Goal: Task Accomplishment & Management: Manage account settings

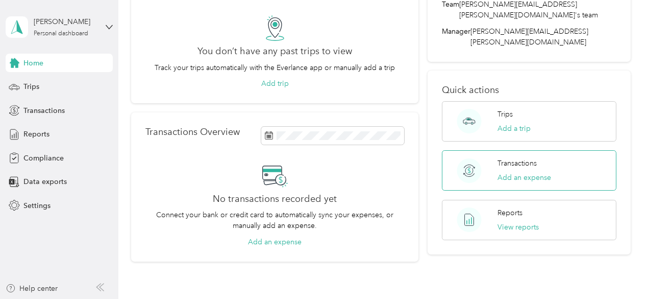
scroll to position [102, 0]
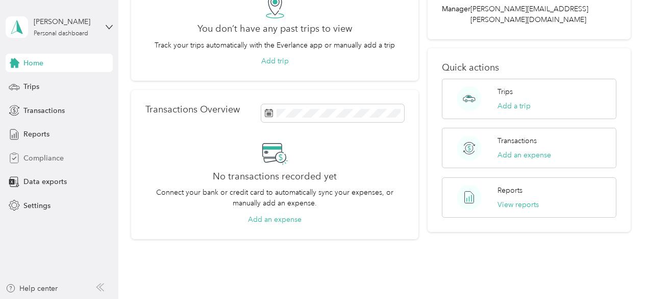
click at [51, 163] on div "Compliance" at bounding box center [59, 157] width 107 height 18
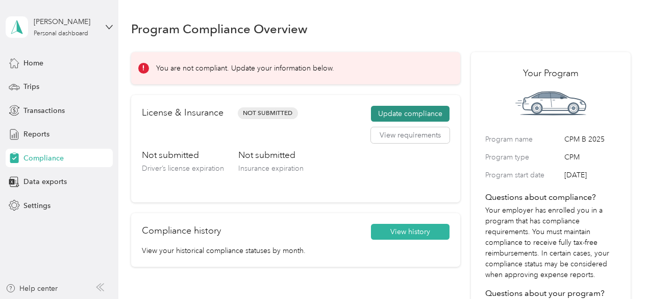
click at [425, 115] on button "Update compliance" at bounding box center [410, 114] width 79 height 16
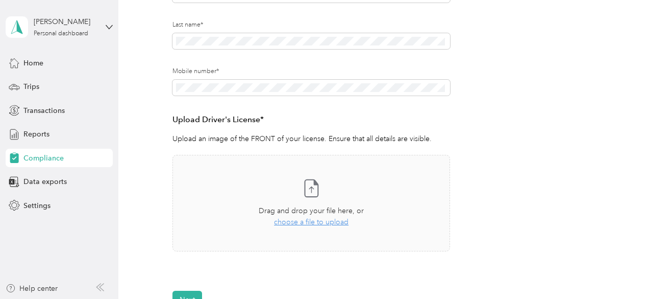
scroll to position [186, 0]
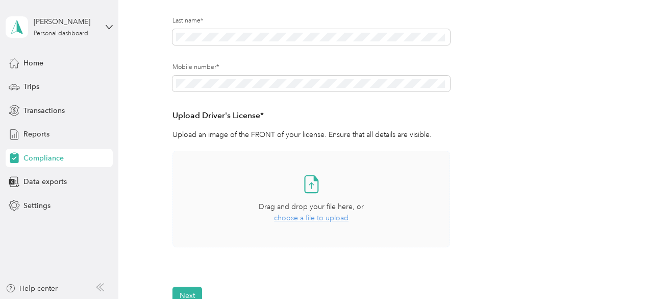
click at [323, 217] on span "choose a file to upload" at bounding box center [311, 217] width 75 height 9
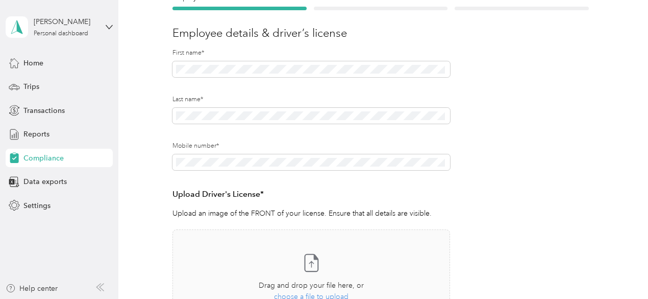
scroll to position [0, 0]
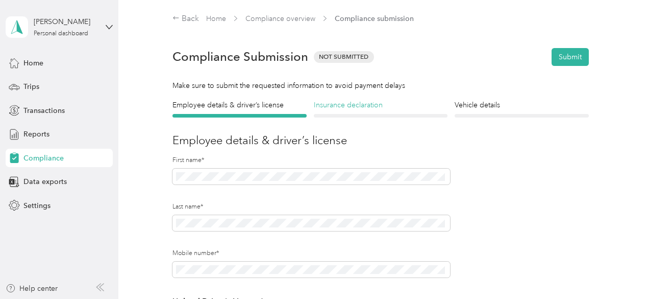
click at [360, 109] on h4 "Insurance declaration" at bounding box center [381, 105] width 134 height 11
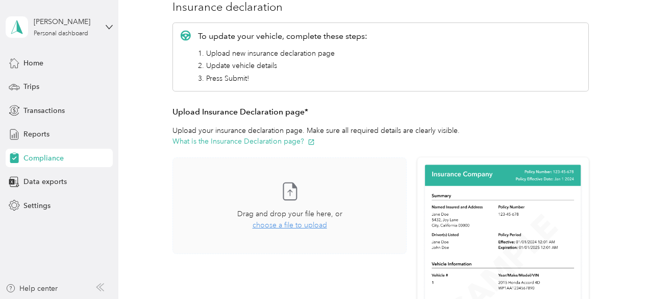
scroll to position [153, 0]
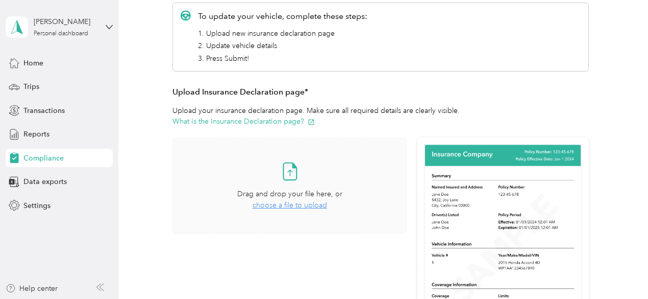
click at [296, 207] on span "choose a file to upload" at bounding box center [290, 205] width 75 height 9
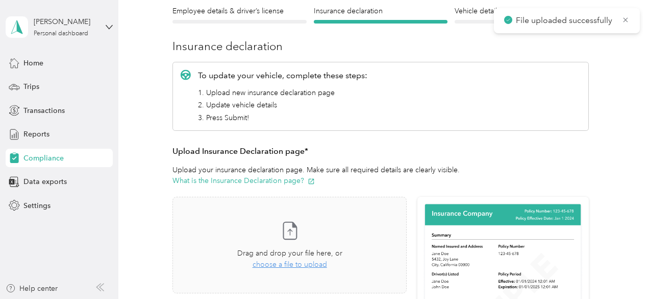
scroll to position [0, 0]
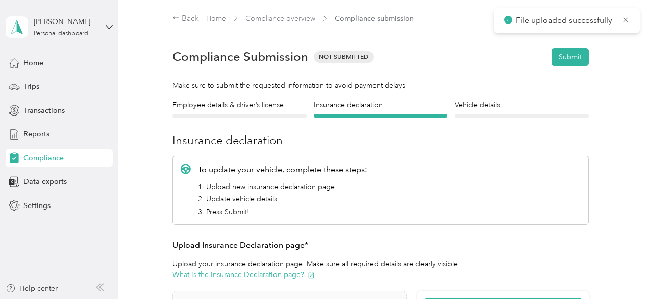
click at [465, 114] on div at bounding box center [522, 116] width 134 height 4
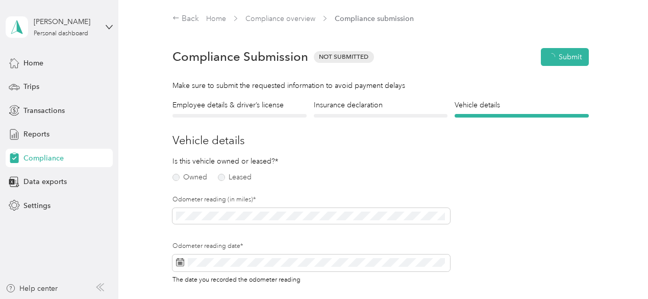
scroll to position [12, 0]
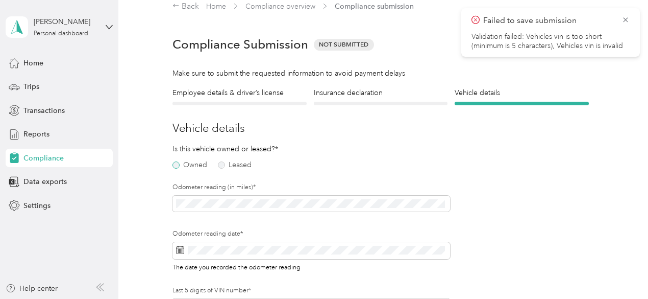
click at [176, 164] on label "Owned" at bounding box center [189, 164] width 35 height 7
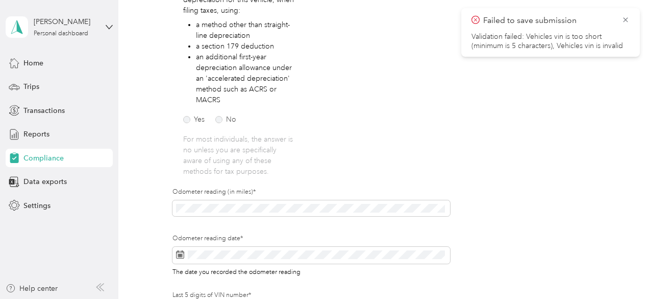
scroll to position [216, 0]
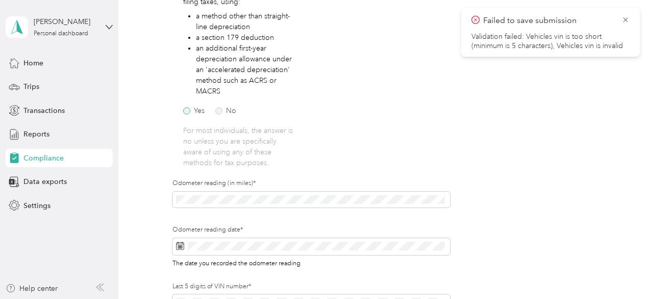
click at [188, 113] on label "Yes" at bounding box center [193, 110] width 21 height 7
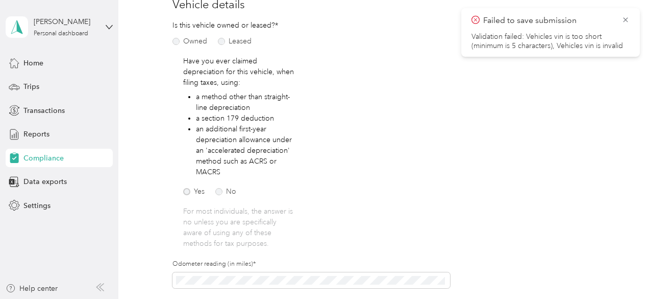
scroll to position [114, 0]
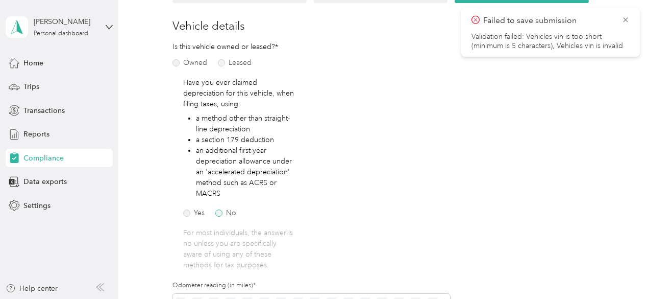
click at [222, 215] on label "No" at bounding box center [225, 212] width 21 height 7
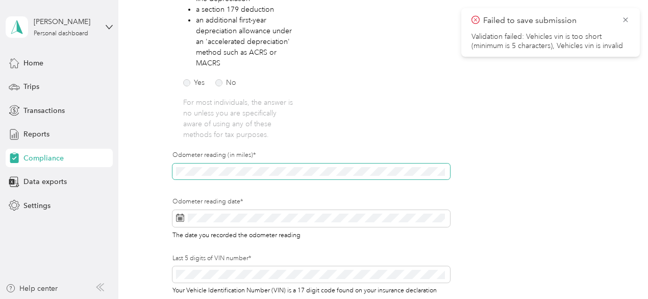
scroll to position [267, 0]
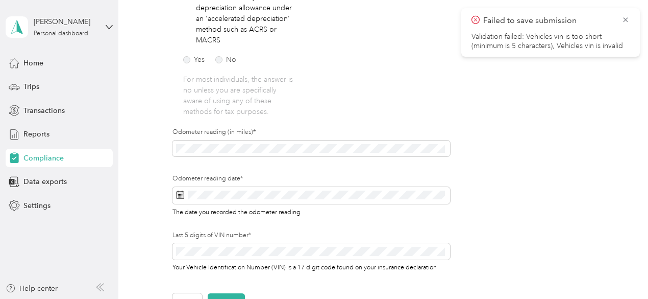
click at [388, 165] on div "Odometer reading (in miles)*" at bounding box center [311, 151] width 278 height 46
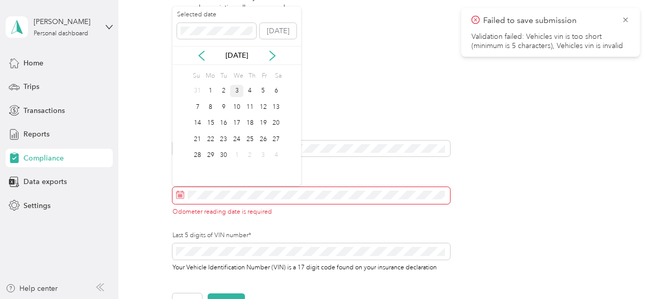
click at [237, 91] on div "3" at bounding box center [236, 91] width 13 height 13
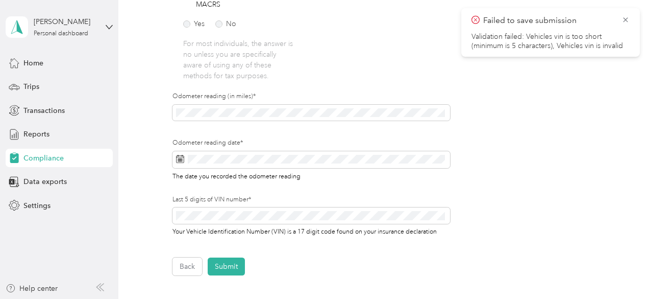
scroll to position [318, 0]
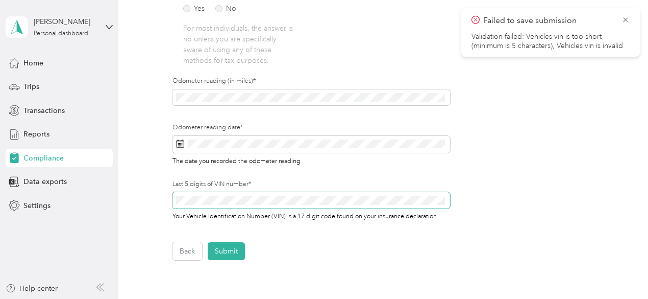
click at [277, 195] on span at bounding box center [311, 200] width 278 height 16
click at [233, 252] on button "Submit" at bounding box center [226, 251] width 37 height 18
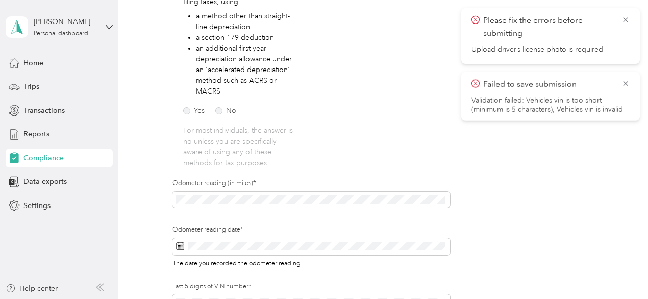
scroll to position [0, 0]
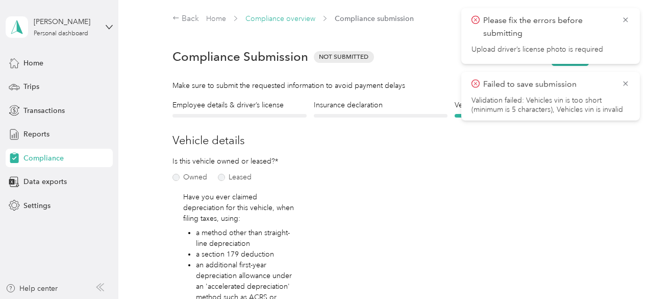
click at [291, 19] on link "Compliance overview" at bounding box center [280, 18] width 70 height 9
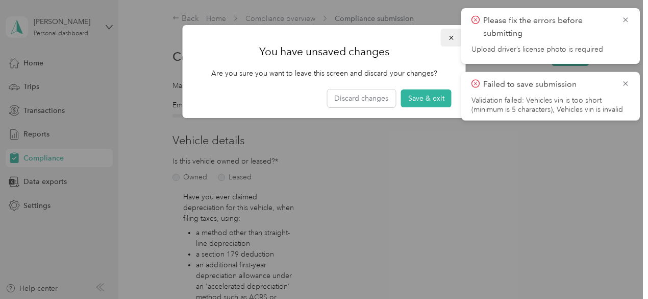
click at [455, 38] on button "button" at bounding box center [451, 38] width 21 height 18
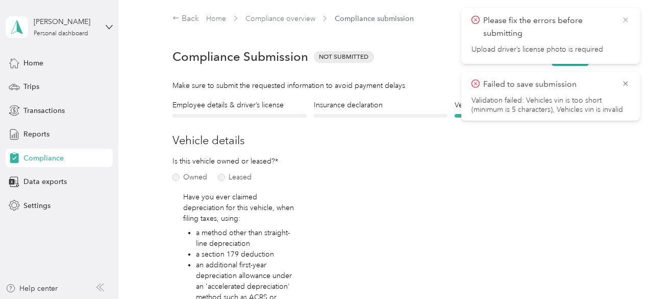
click at [627, 19] on icon at bounding box center [626, 19] width 8 height 9
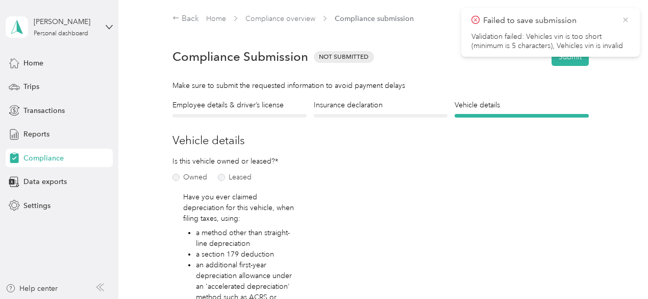
click at [629, 20] on icon at bounding box center [626, 19] width 8 height 9
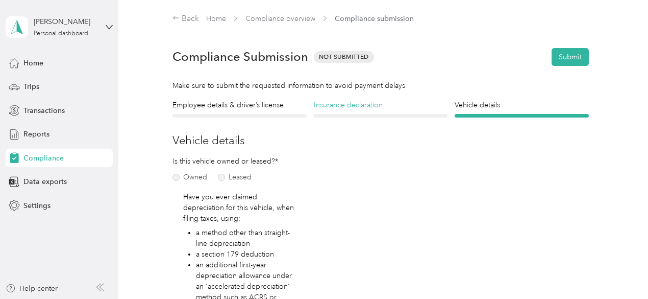
click at [402, 106] on h4 "Insurance declaration" at bounding box center [381, 105] width 134 height 11
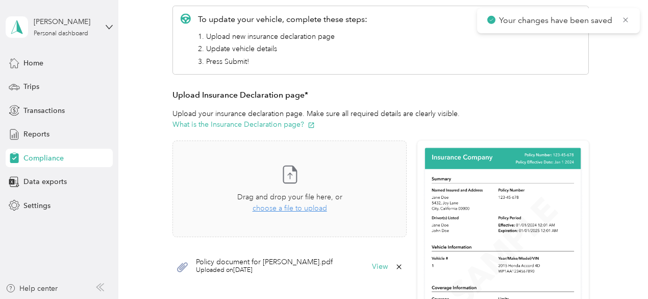
scroll to position [165, 0]
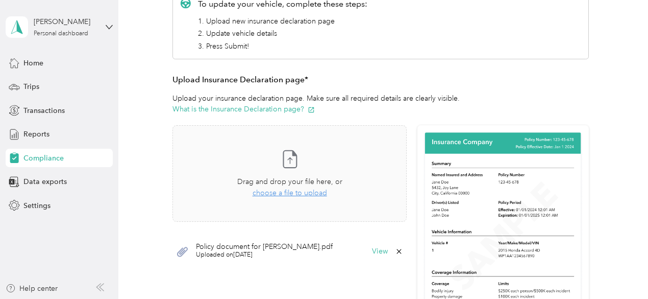
click at [537, 192] on img at bounding box center [503, 229] width 161 height 197
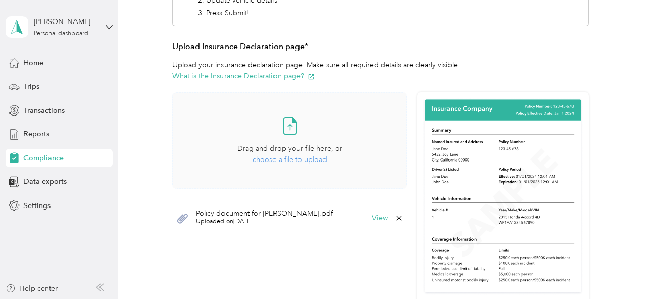
scroll to position [204, 0]
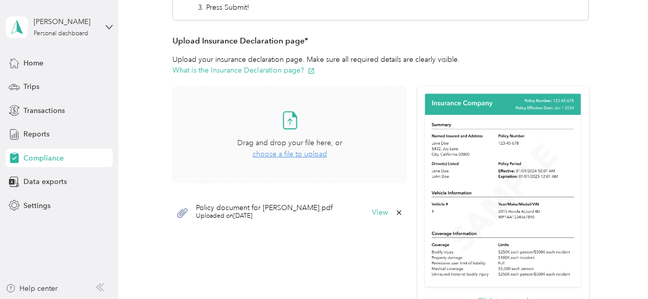
click at [292, 153] on span "choose a file to upload" at bounding box center [290, 154] width 75 height 9
click at [384, 215] on button "View" at bounding box center [380, 212] width 16 height 7
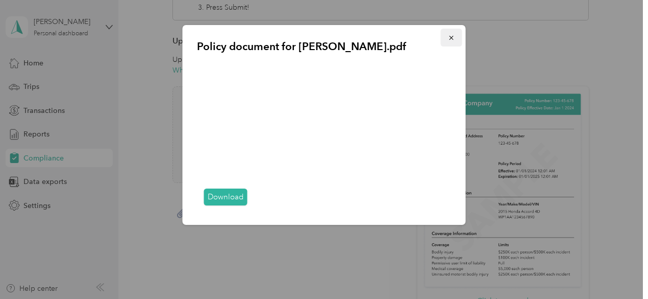
click at [449, 36] on icon "button" at bounding box center [451, 38] width 4 height 4
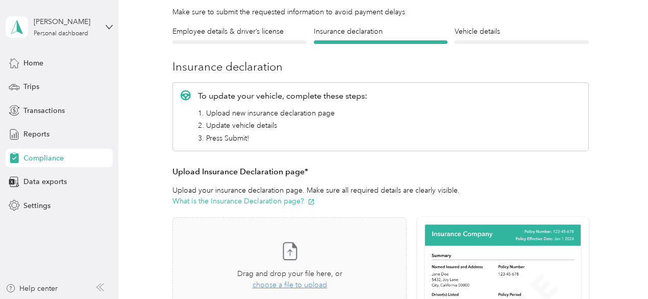
scroll to position [0, 0]
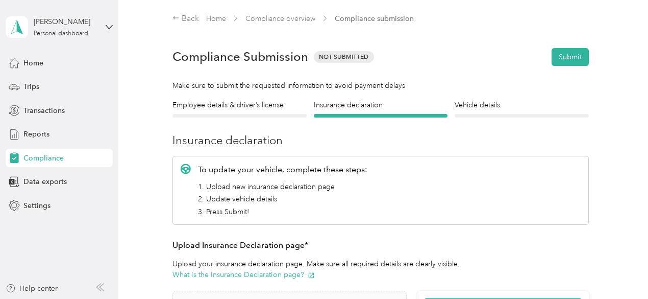
drag, startPoint x: 214, startPoint y: 110, endPoint x: 222, endPoint y: 112, distance: 8.4
click at [216, 112] on div "Employee details & driver’s license License" at bounding box center [239, 109] width 134 height 18
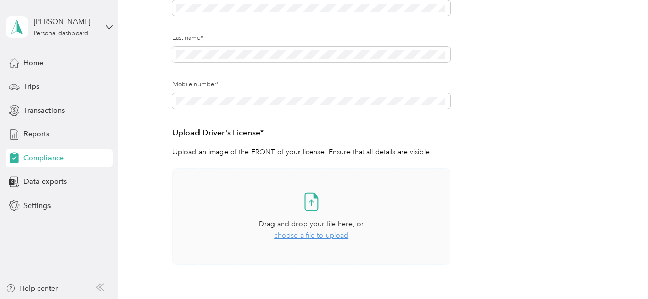
scroll to position [204, 0]
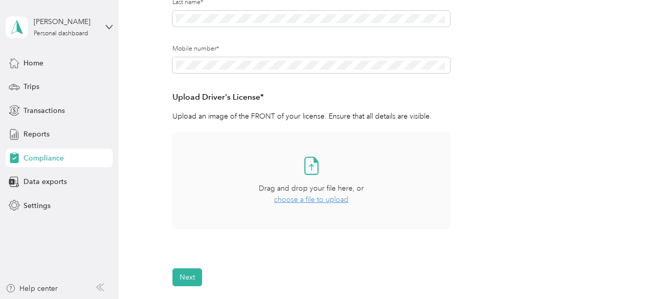
click at [308, 200] on span "choose a file to upload" at bounding box center [311, 199] width 75 height 9
click at [316, 201] on span "choose a file to upload" at bounding box center [311, 199] width 75 height 9
click at [308, 200] on span "choose a file to upload" at bounding box center [311, 199] width 75 height 9
click at [320, 198] on span "choose a file to upload" at bounding box center [311, 199] width 75 height 9
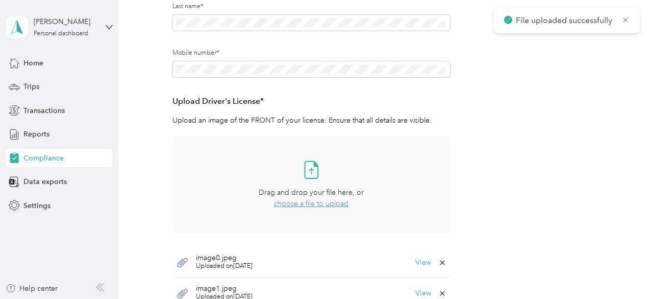
scroll to position [0, 0]
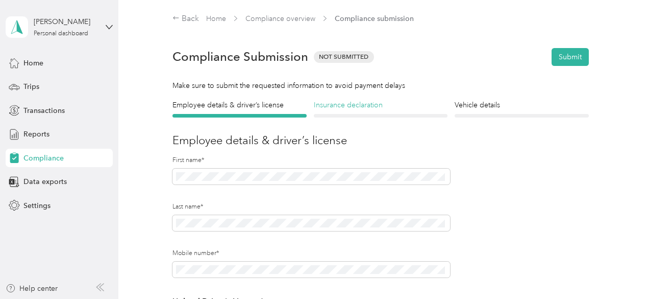
click at [373, 108] on h4 "Insurance declaration" at bounding box center [381, 105] width 134 height 11
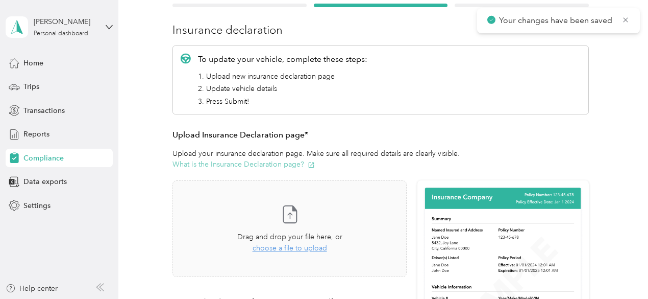
scroll to position [165, 0]
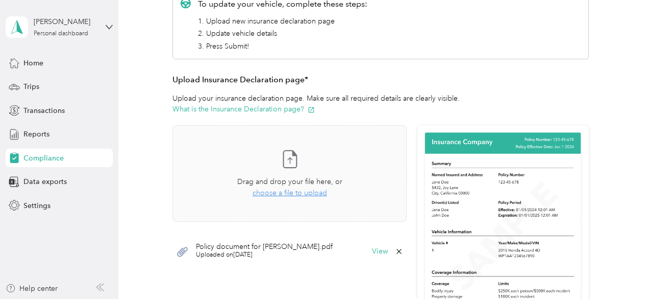
click at [397, 250] on icon at bounding box center [398, 251] width 5 height 5
click at [374, 258] on button "Yes" at bounding box center [371, 257] width 20 height 16
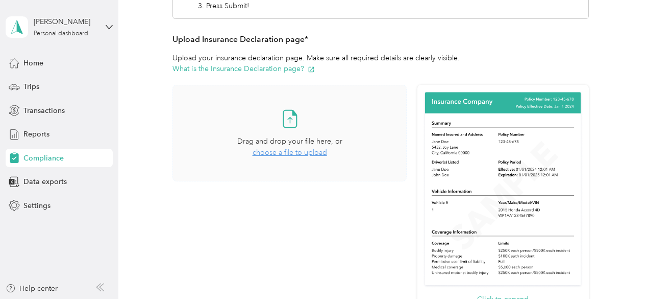
scroll to position [255, 0]
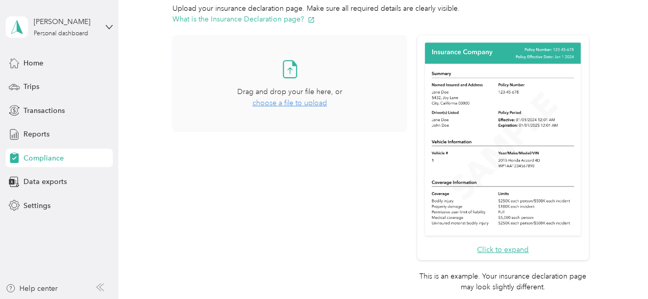
click at [282, 101] on span "choose a file to upload" at bounding box center [290, 102] width 75 height 9
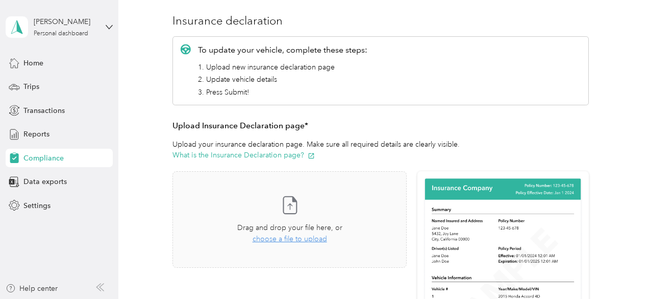
scroll to position [51, 0]
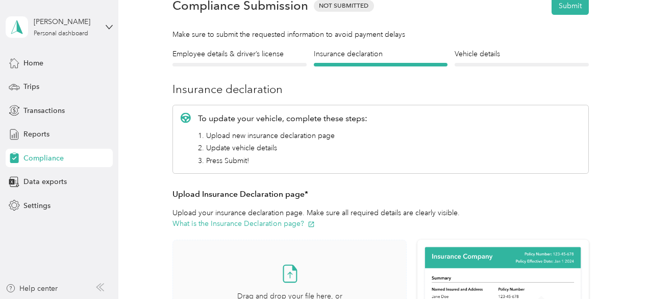
click at [206, 282] on div "Take a photo or choose a photo from your library Drag and drop your file here, …" at bounding box center [289, 287] width 217 height 79
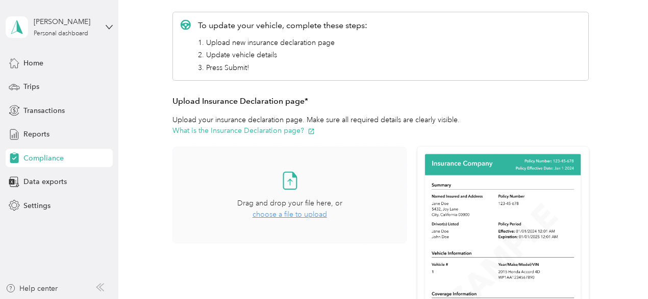
scroll to position [153, 0]
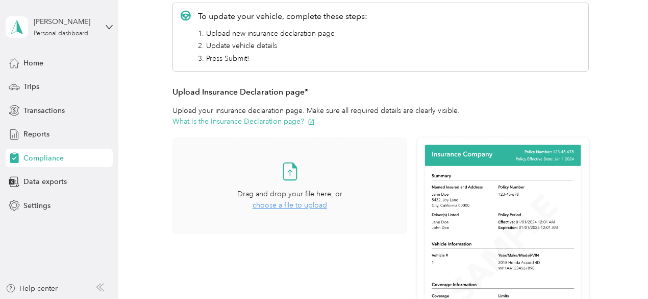
click at [309, 204] on span "choose a file to upload" at bounding box center [290, 205] width 75 height 9
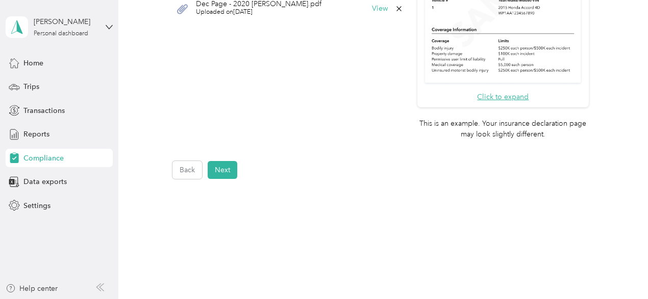
scroll to position [408, 0]
click at [226, 173] on button "Next" at bounding box center [223, 169] width 30 height 18
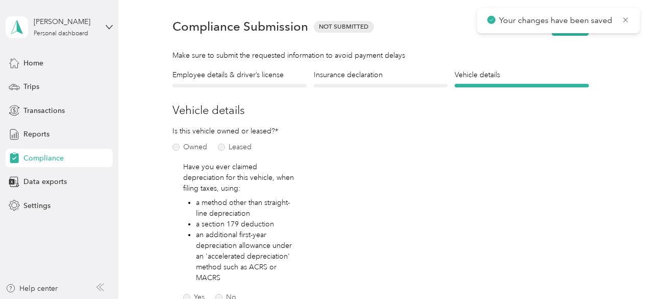
scroll to position [12, 0]
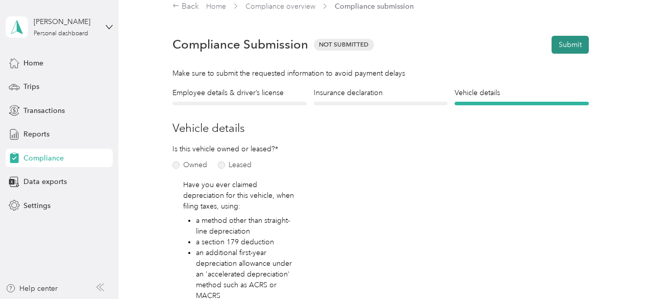
click at [568, 46] on button "Submit" at bounding box center [570, 45] width 37 height 18
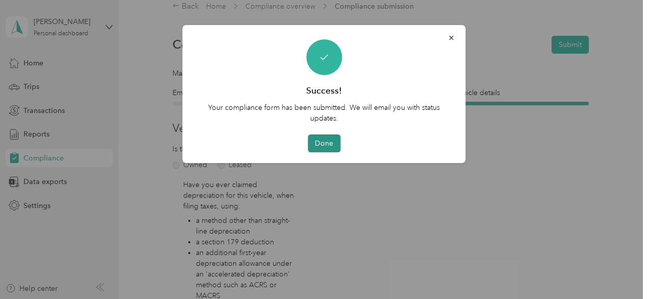
click at [320, 140] on button "Done" at bounding box center [324, 143] width 33 height 18
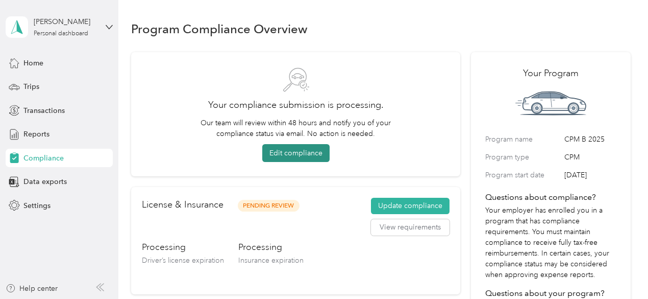
click at [283, 153] on button "Edit compliance" at bounding box center [295, 153] width 67 height 18
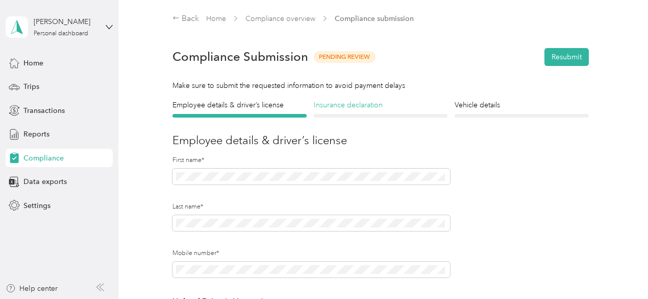
click at [373, 110] on h4 "Insurance declaration" at bounding box center [381, 105] width 134 height 11
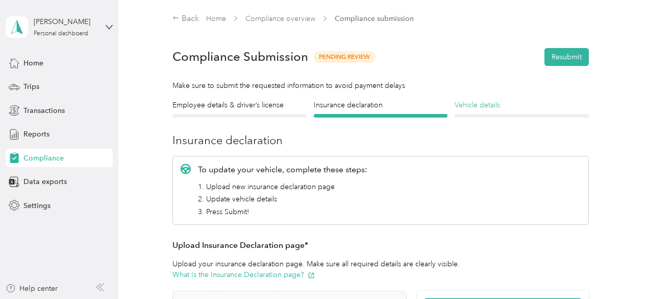
click at [476, 106] on h4 "Vehicle details" at bounding box center [522, 105] width 134 height 11
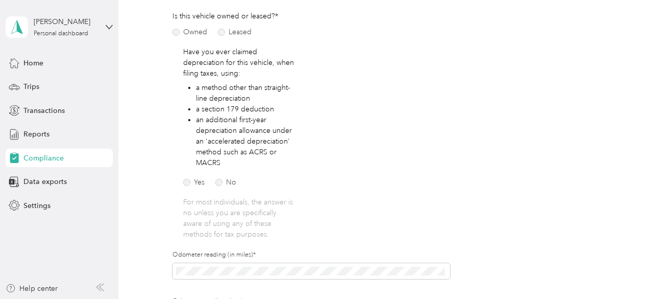
scroll to position [357, 0]
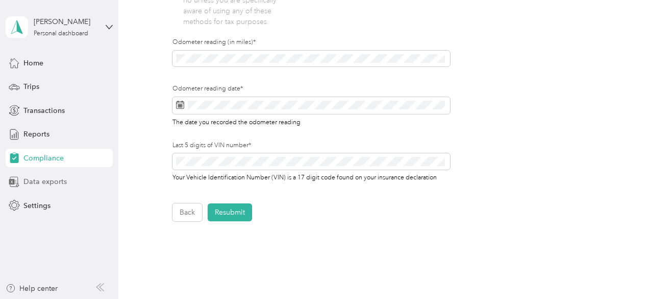
click at [61, 184] on span "Data exports" at bounding box center [44, 181] width 43 height 11
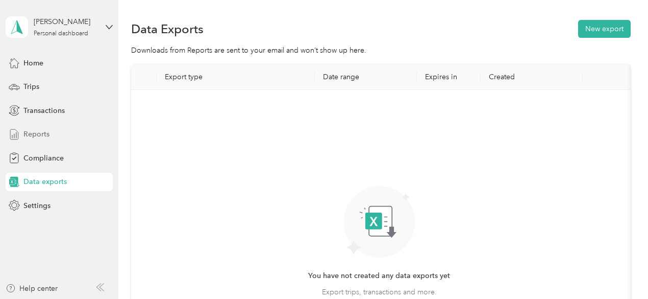
click at [48, 129] on span "Reports" at bounding box center [36, 134] width 26 height 11
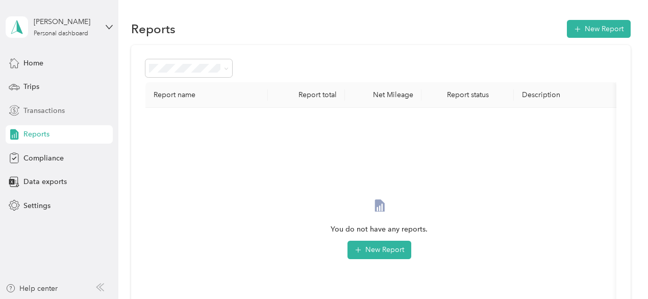
click at [43, 108] on span "Transactions" at bounding box center [43, 110] width 41 height 11
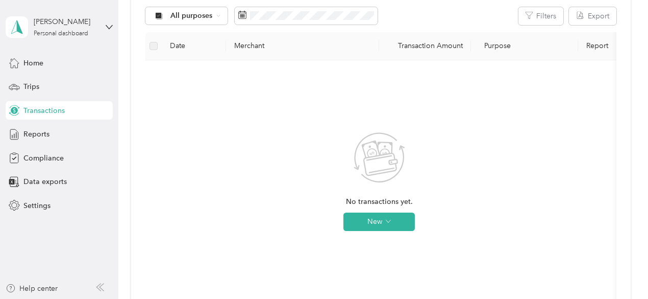
scroll to position [153, 0]
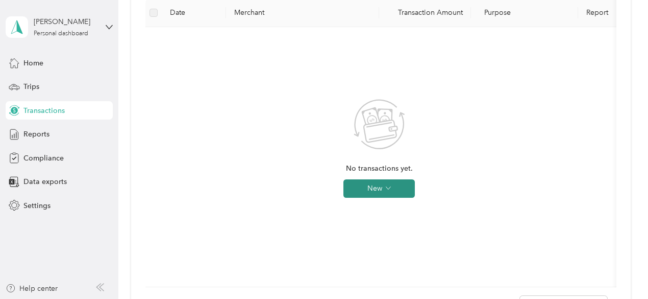
click at [388, 191] on span "button" at bounding box center [388, 188] width 5 height 9
click at [433, 183] on div "No transactions yet. New" at bounding box center [380, 156] width 452 height 243
click at [26, 60] on span "Home" at bounding box center [33, 63] width 20 height 11
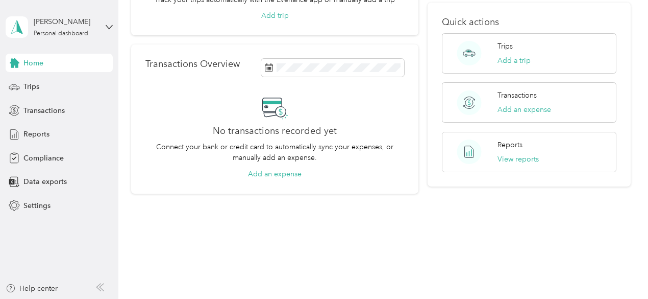
scroll to position [148, 0]
click at [107, 25] on icon at bounding box center [109, 26] width 7 height 7
click at [417, 217] on div "Home Trips Overview You don’t have any past trips to view Track your trips auto…" at bounding box center [380, 51] width 525 height 396
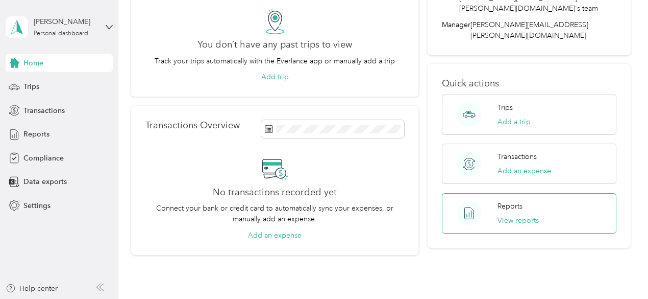
scroll to position [102, 0]
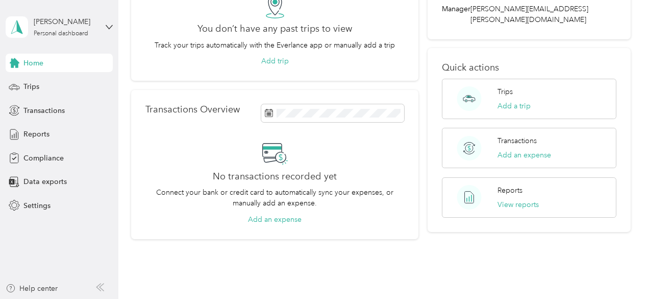
click at [270, 159] on icon at bounding box center [275, 153] width 26 height 26
click at [277, 151] on icon at bounding box center [275, 153] width 26 height 26
click at [285, 222] on button "Add an expense" at bounding box center [275, 219] width 54 height 11
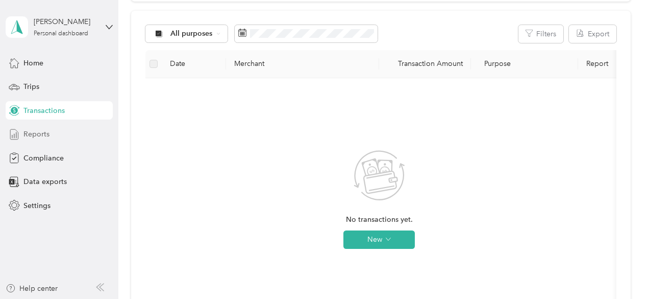
click at [59, 126] on div "Reports" at bounding box center [59, 134] width 107 height 18
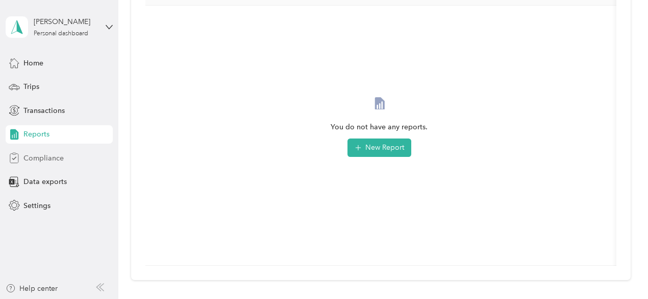
click at [46, 160] on span "Compliance" at bounding box center [43, 158] width 40 height 11
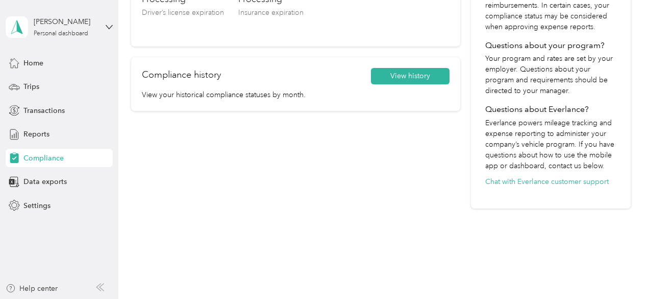
scroll to position [255, 0]
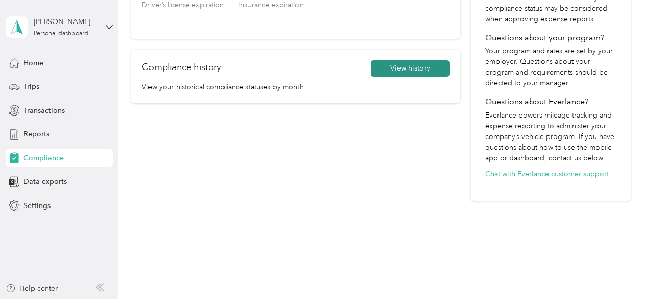
click at [403, 71] on button "View history" at bounding box center [410, 68] width 79 height 16
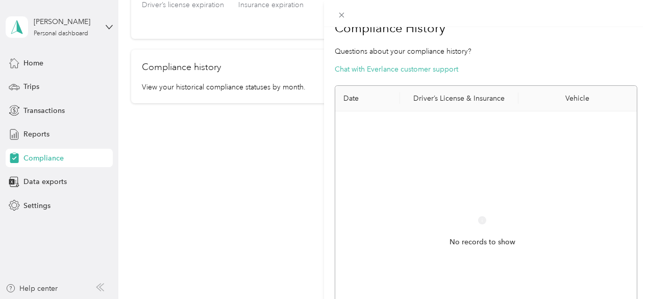
scroll to position [0, 0]
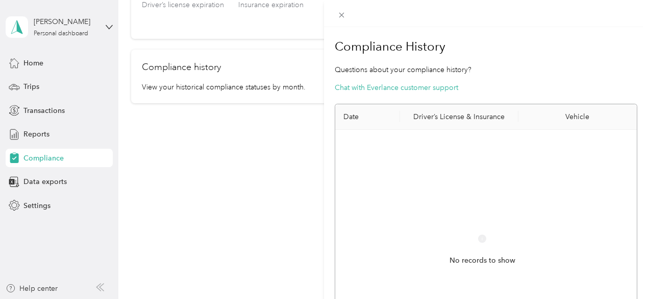
click at [261, 161] on div "Compliance History Questions about your compliance history? Chat with Everlance…" at bounding box center [324, 149] width 648 height 299
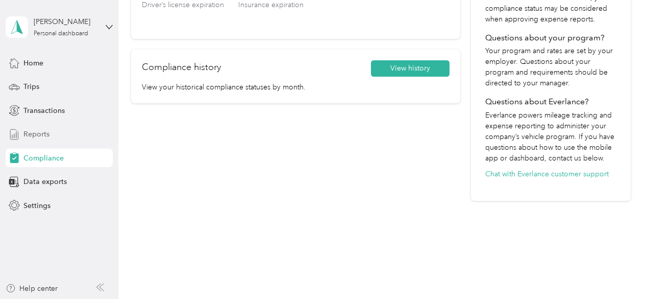
click at [26, 141] on div "Reports" at bounding box center [59, 134] width 107 height 18
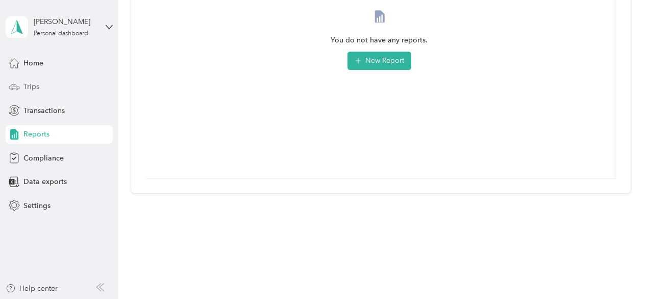
click at [27, 86] on span "Trips" at bounding box center [31, 86] width 16 height 11
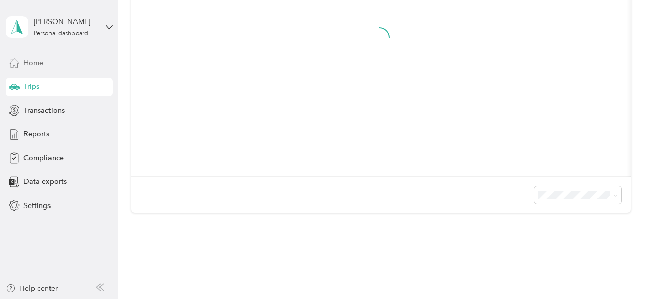
click at [33, 62] on span "Home" at bounding box center [33, 63] width 20 height 11
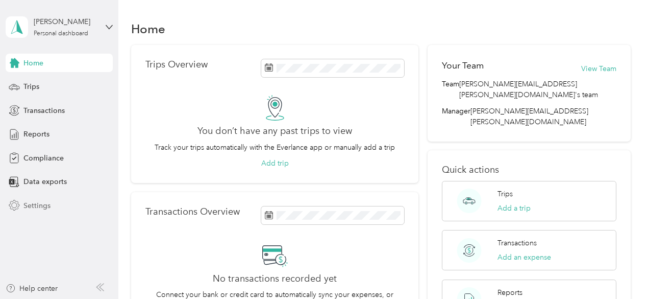
click at [36, 203] on span "Settings" at bounding box center [36, 205] width 27 height 11
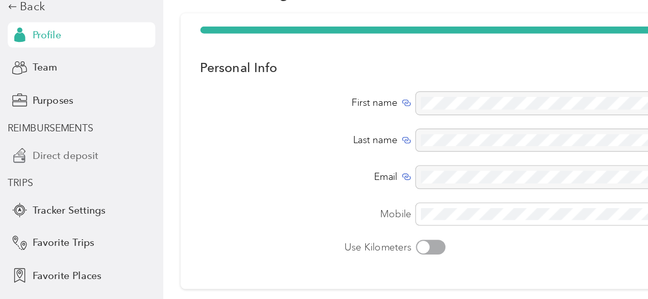
click at [44, 166] on span "Direct deposit" at bounding box center [47, 167] width 48 height 11
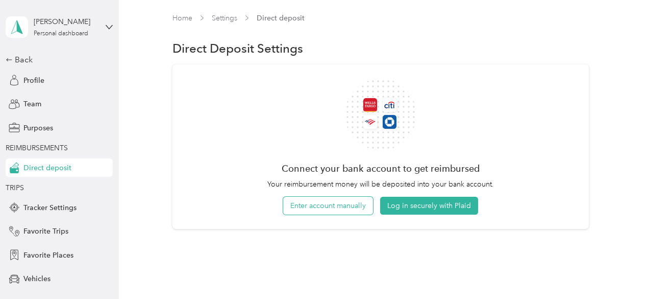
click at [323, 205] on button "Enter account manually" at bounding box center [328, 205] width 90 height 18
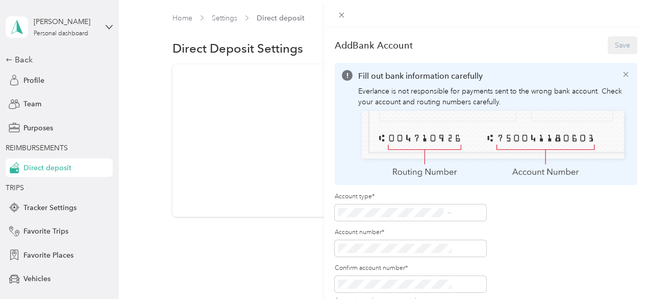
click at [416, 213] on span "Checking" at bounding box center [411, 214] width 31 height 9
click at [407, 240] on span at bounding box center [411, 248] width 152 height 16
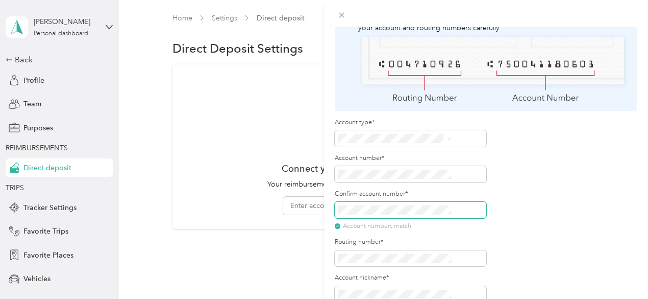
scroll to position [85, 0]
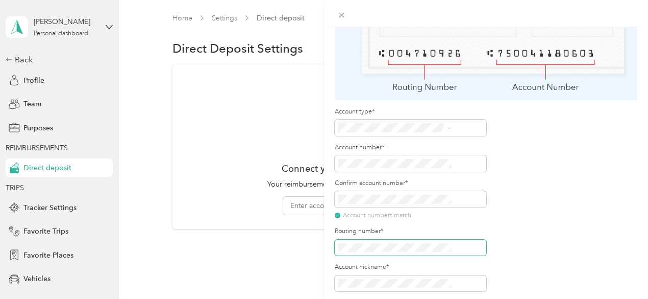
click at [468, 239] on span at bounding box center [411, 247] width 152 height 16
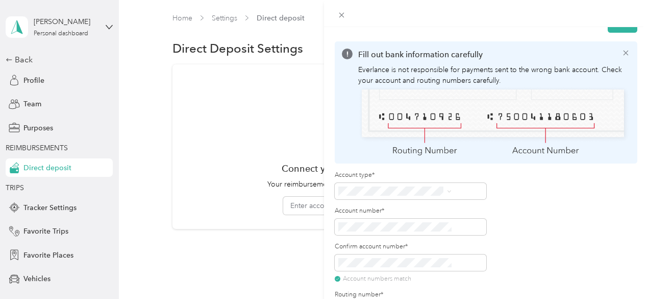
scroll to position [0, 0]
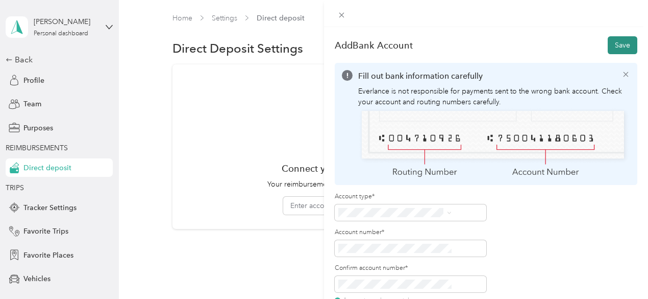
click at [610, 40] on button "Save" at bounding box center [623, 45] width 30 height 18
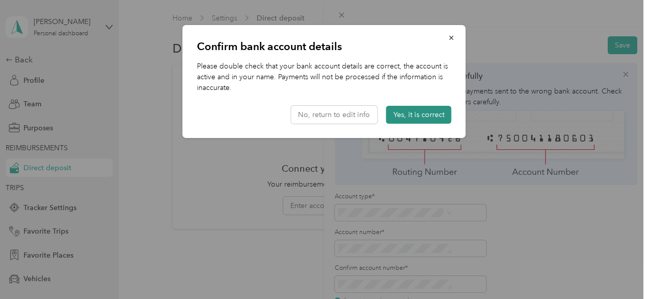
click at [412, 118] on button "Yes, it is correct" at bounding box center [418, 115] width 65 height 18
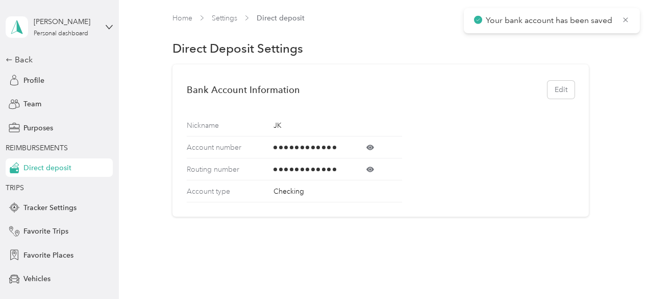
scroll to position [22, 0]
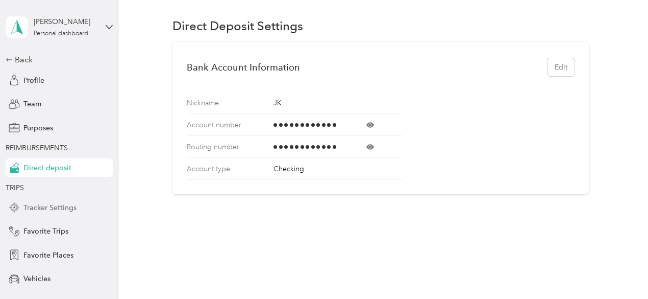
click at [36, 205] on span "Tracker Settings" at bounding box center [49, 207] width 53 height 11
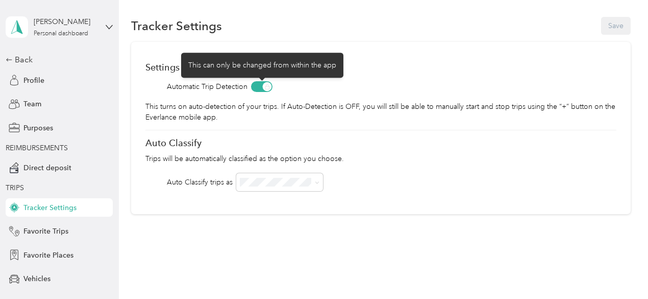
click at [262, 87] on span at bounding box center [261, 86] width 21 height 11
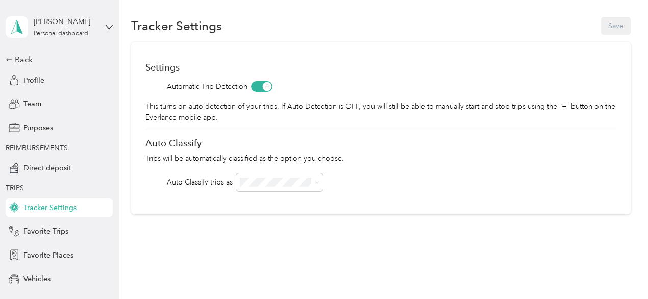
click at [250, 86] on div "Automatic Trip Detection" at bounding box center [380, 86] width 471 height 11
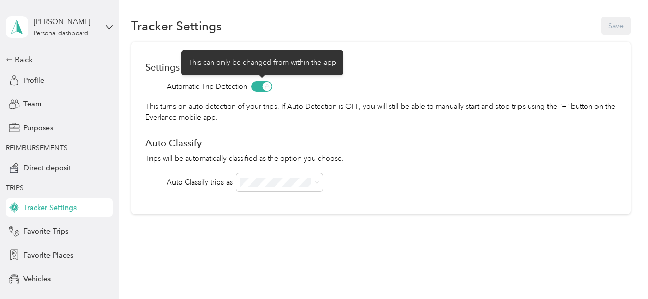
click at [252, 85] on span at bounding box center [261, 86] width 21 height 11
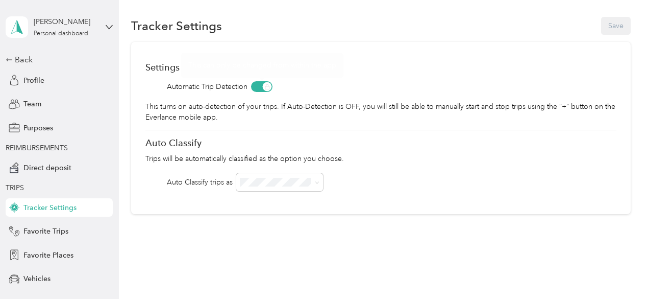
click at [261, 83] on span at bounding box center [261, 86] width 21 height 11
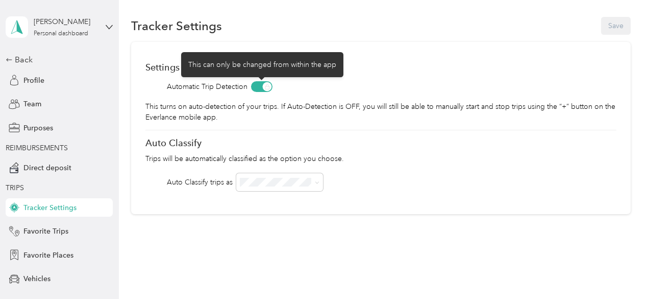
click at [257, 83] on span at bounding box center [261, 86] width 21 height 11
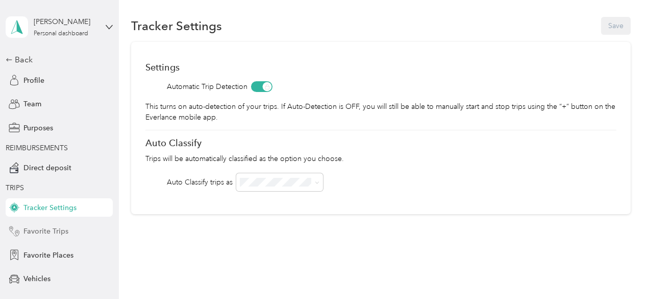
click at [45, 227] on span "Favorite Trips" at bounding box center [45, 231] width 45 height 11
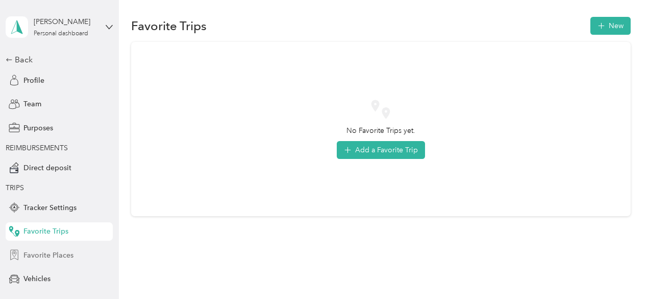
click at [48, 253] on span "Favorite Places" at bounding box center [48, 255] width 50 height 11
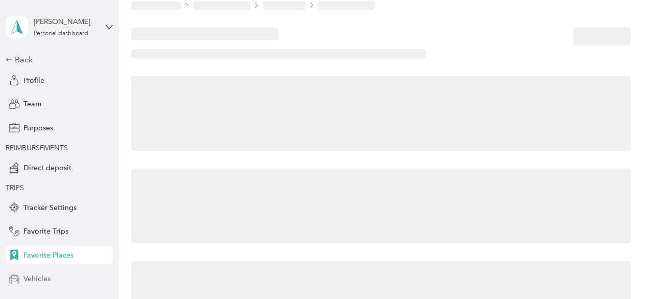
click at [42, 275] on span "Vehicles" at bounding box center [36, 278] width 27 height 11
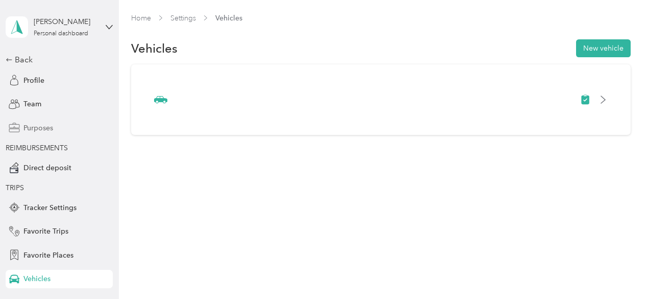
click at [34, 122] on span "Purposes" at bounding box center [38, 127] width 30 height 11
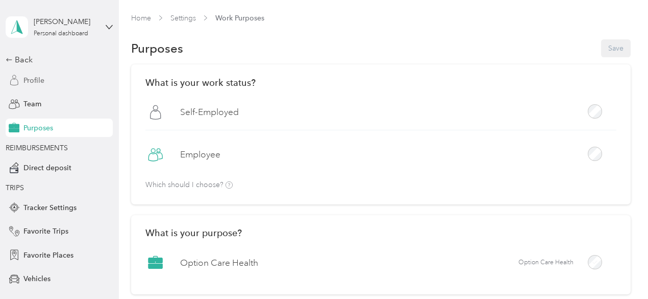
click at [30, 82] on span "Profile" at bounding box center [33, 80] width 21 height 11
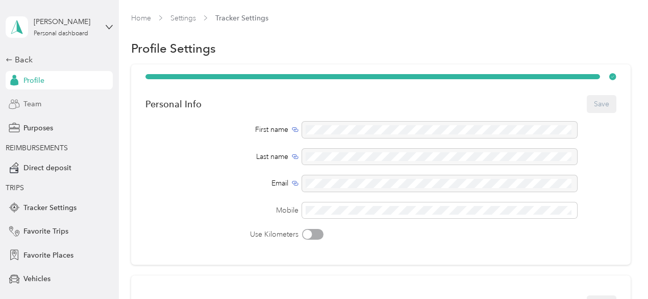
click at [33, 108] on span "Team" at bounding box center [32, 103] width 18 height 11
